Goal: Task Accomplishment & Management: Use online tool/utility

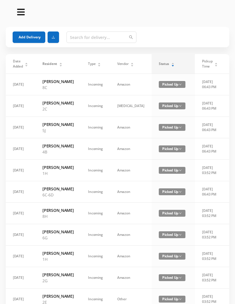
click at [160, 67] on div "Status" at bounding box center [167, 63] width 16 height 5
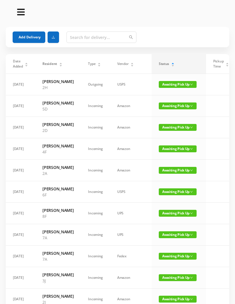
click at [165, 110] on span "Awaiting Pick Up" at bounding box center [178, 106] width 38 height 7
click at [159, 135] on link "Picked Up" at bounding box center [161, 135] width 37 height 9
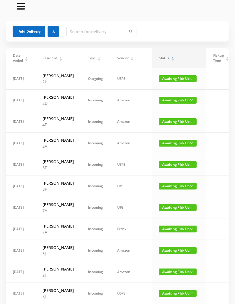
scroll to position [9, 0]
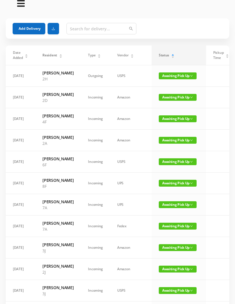
click at [163, 208] on span "Awaiting Pick Up" at bounding box center [178, 205] width 38 height 7
click at [162, 257] on link "Picked Up" at bounding box center [161, 258] width 37 height 9
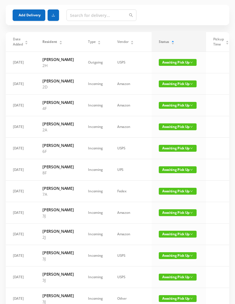
scroll to position [22, 0]
click at [163, 195] on span "Awaiting Pick Up" at bounding box center [178, 191] width 38 height 7
click at [156, 244] on link "Picked Up" at bounding box center [161, 244] width 37 height 9
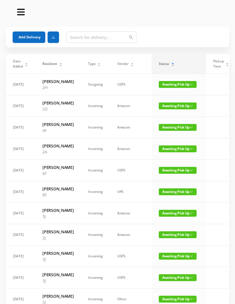
scroll to position [0, 0]
click at [160, 131] on span "Awaiting Pick Up" at bounding box center [178, 127] width 38 height 7
click at [160, 159] on link "Picked Up" at bounding box center [161, 162] width 37 height 9
click at [159, 67] on div "Status" at bounding box center [167, 63] width 16 height 5
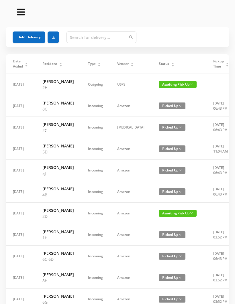
click at [171, 66] on icon "icon: caret-down" at bounding box center [172, 65] width 3 height 3
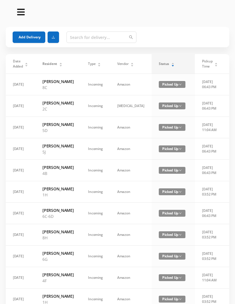
click at [159, 65] on div "Status" at bounding box center [167, 63] width 16 height 5
